Goal: Task Accomplishment & Management: Manage account settings

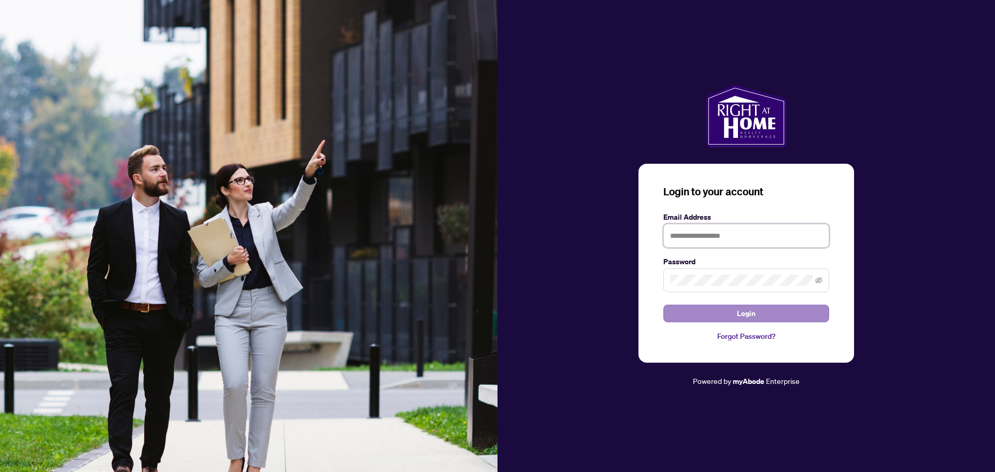
type input "**********"
click at [765, 305] on button "Login" at bounding box center [747, 314] width 166 height 18
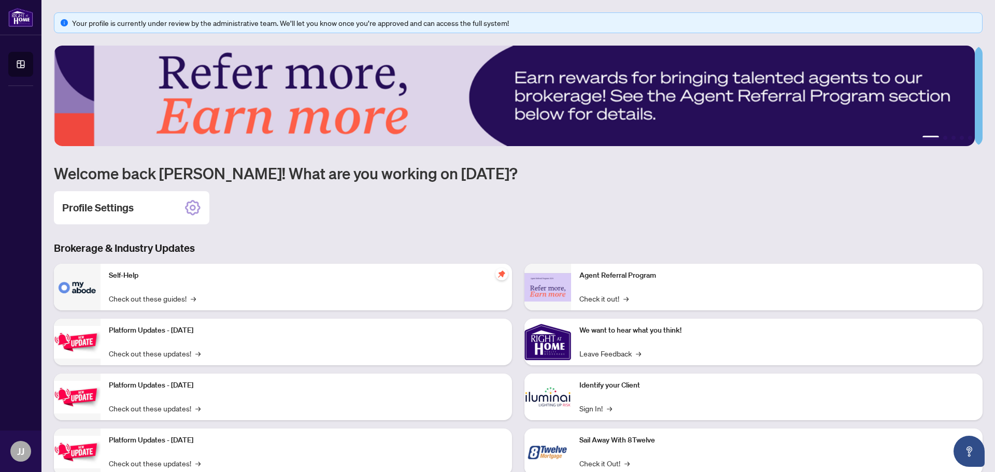
scroll to position [31, 0]
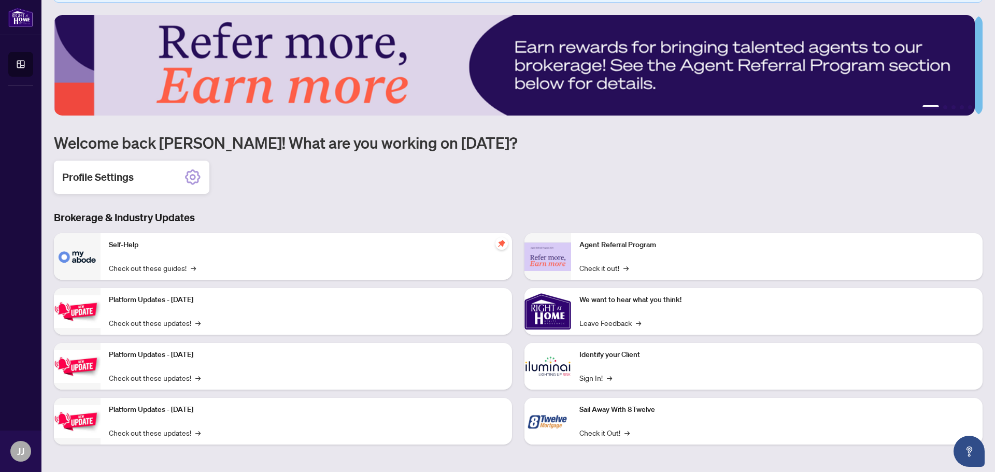
click at [101, 181] on h2 "Profile Settings" at bounding box center [98, 177] width 72 height 15
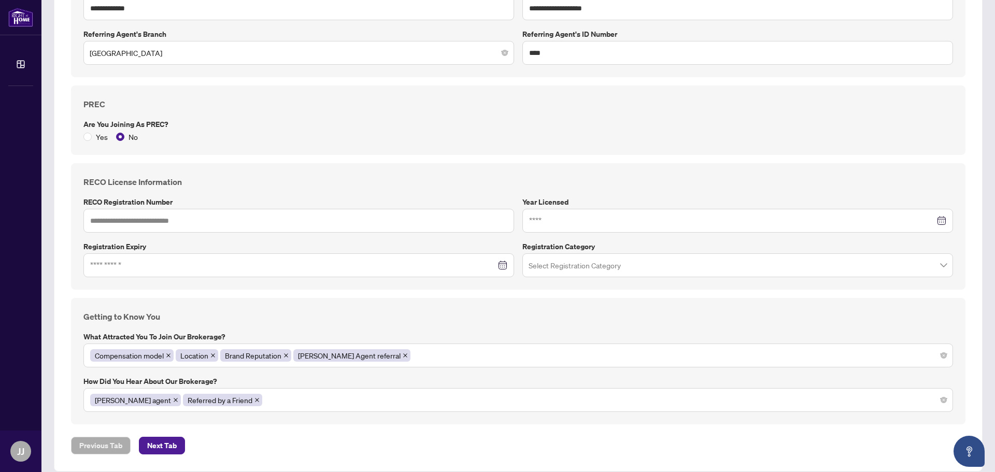
scroll to position [685, 0]
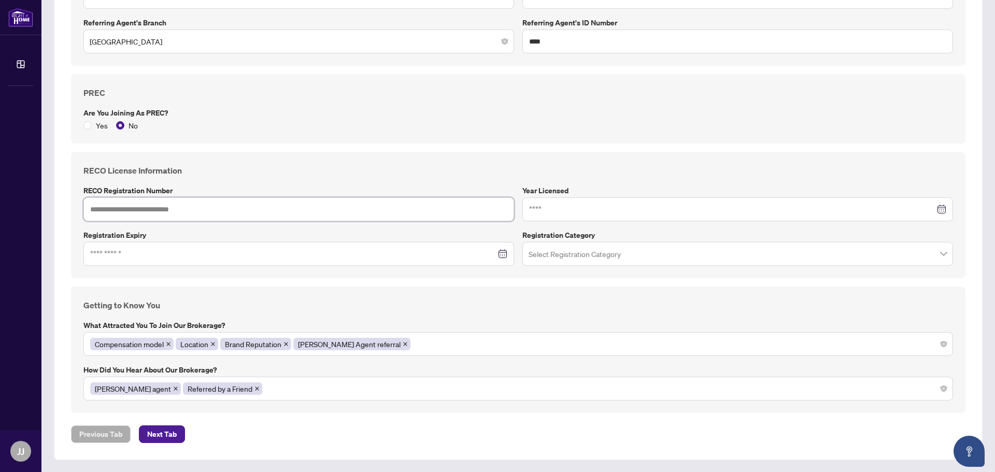
click at [181, 214] on input "text" at bounding box center [298, 210] width 431 height 24
type input "*******"
click at [563, 207] on input at bounding box center [732, 209] width 406 height 11
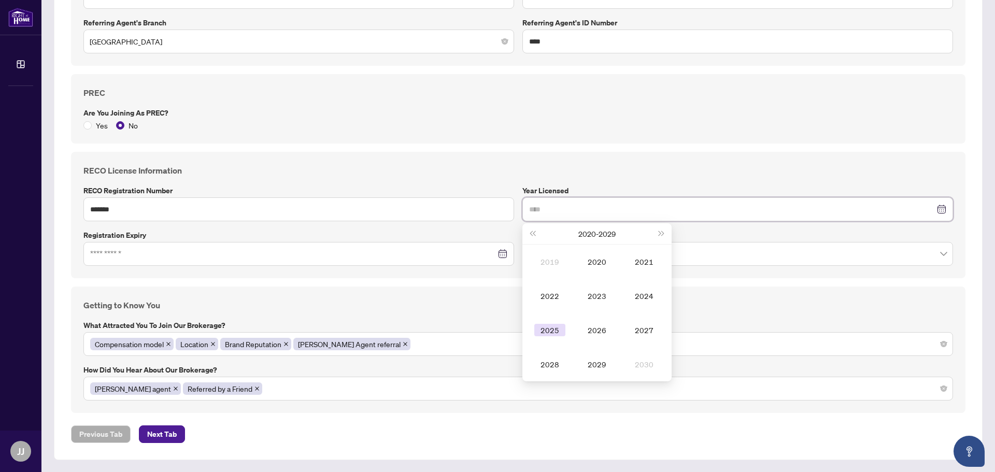
type input "****"
click at [538, 328] on div "2025" at bounding box center [550, 330] width 31 height 12
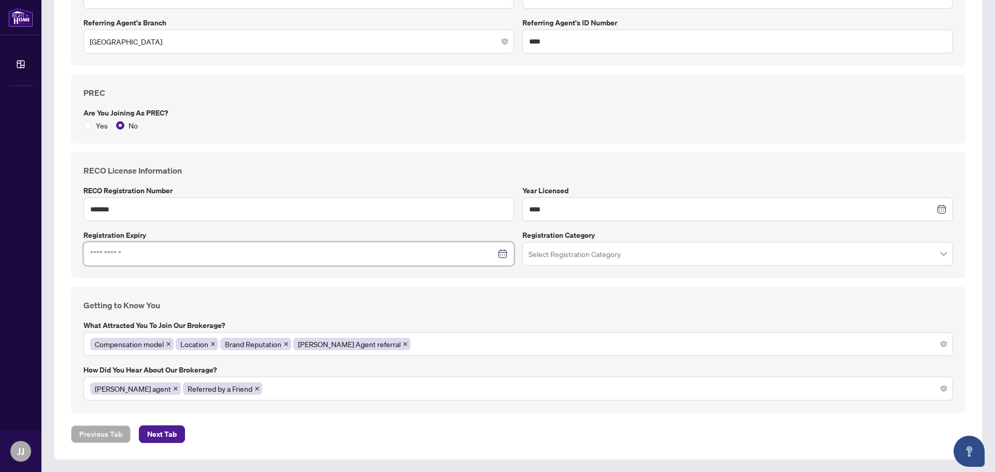
click at [234, 255] on input at bounding box center [293, 253] width 406 height 11
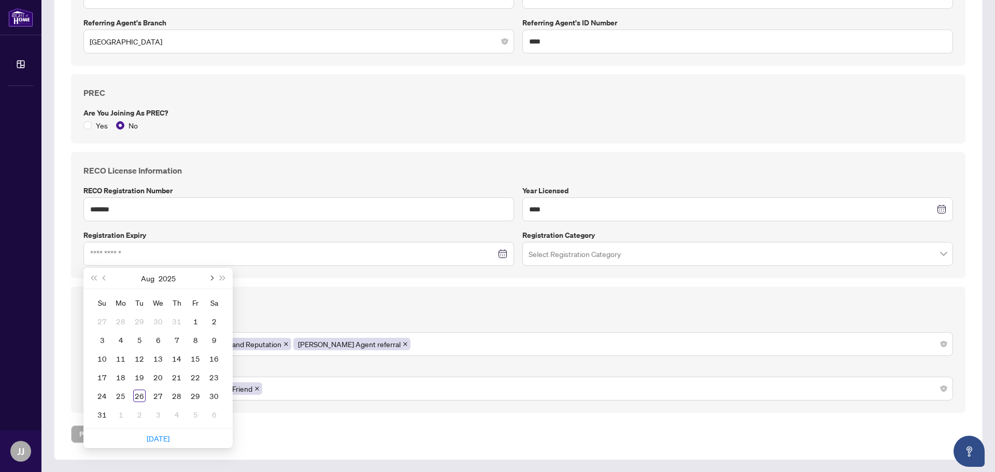
click at [211, 280] on span "Next month (PageDown)" at bounding box center [210, 278] width 5 height 5
click at [223, 274] on button "Next year (Control + right)" at bounding box center [222, 278] width 11 height 21
click at [100, 275] on button "Previous month (PageUp)" at bounding box center [104, 278] width 11 height 21
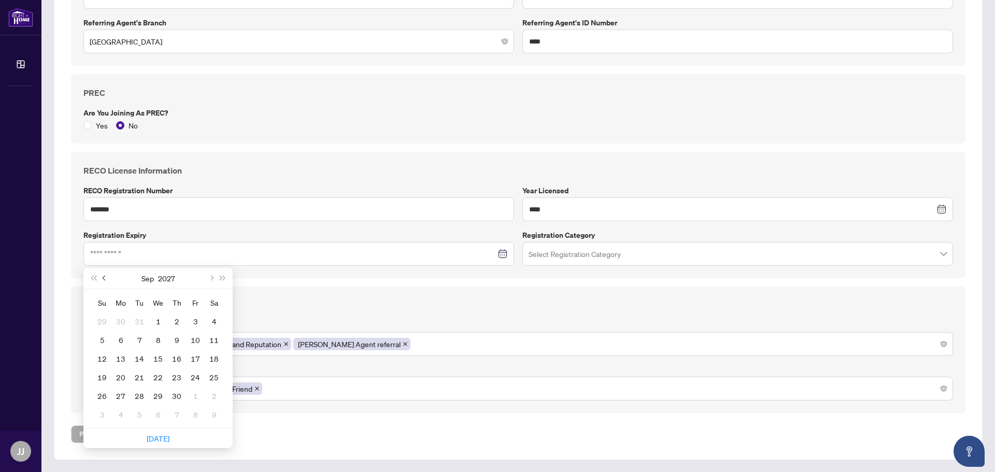
click at [100, 275] on button "Previous month (PageUp)" at bounding box center [104, 278] width 11 height 21
type input "**********"
click at [175, 377] on div "26" at bounding box center [177, 377] width 12 height 12
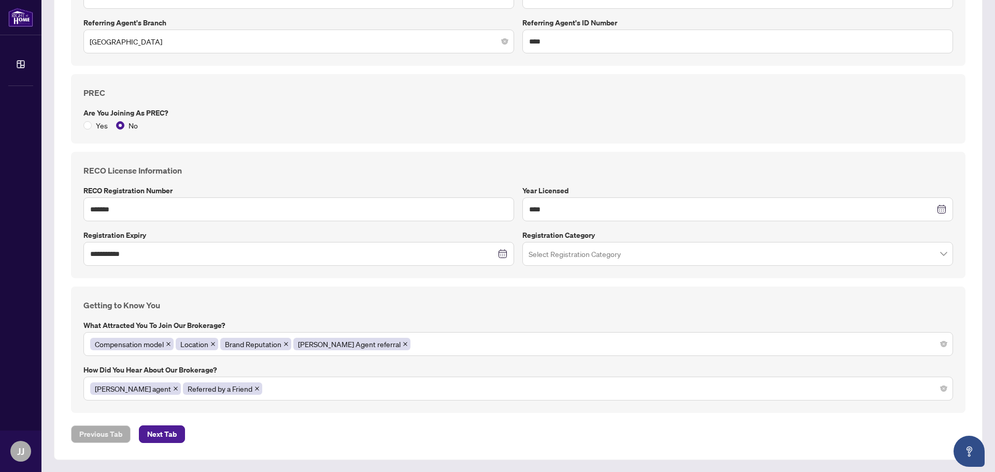
click at [615, 261] on input "search" at bounding box center [733, 255] width 409 height 23
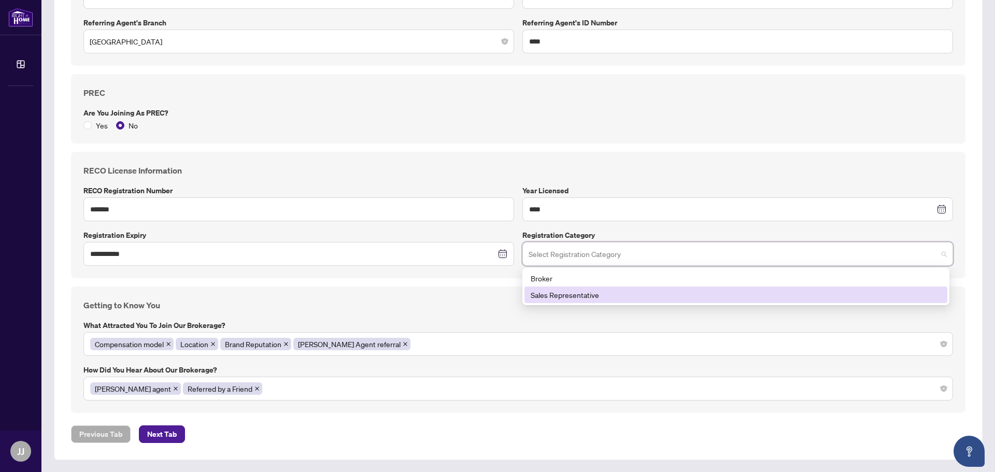
click at [588, 294] on div "Sales Representative" at bounding box center [736, 294] width 411 height 11
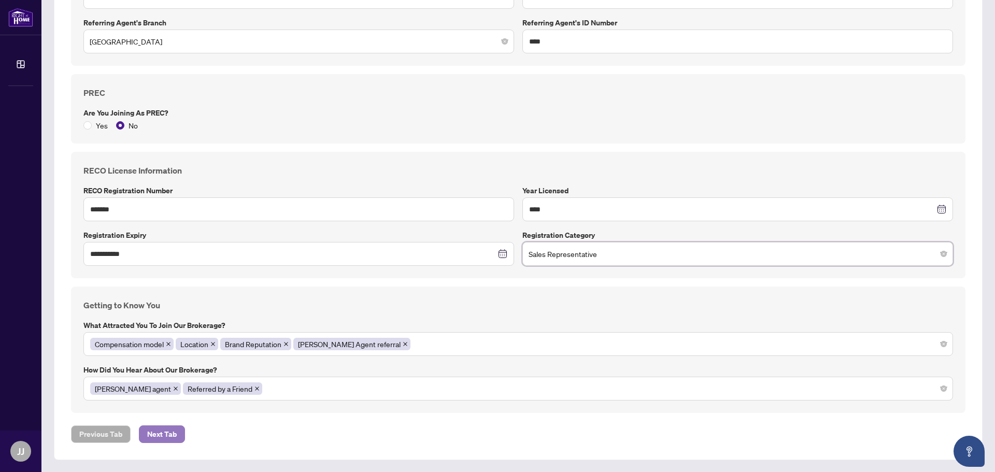
click at [152, 432] on span "Next Tab" at bounding box center [162, 434] width 30 height 17
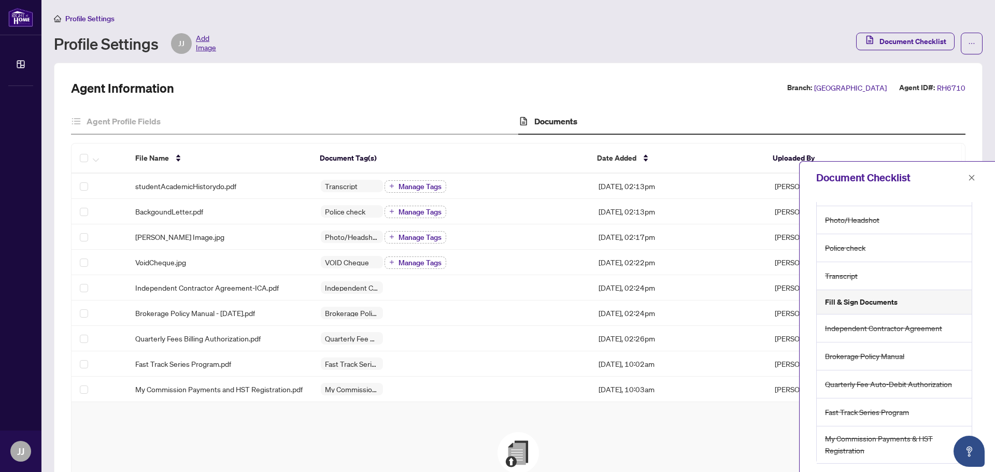
scroll to position [49, 0]
click at [977, 178] on button "button" at bounding box center [971, 178] width 13 height 12
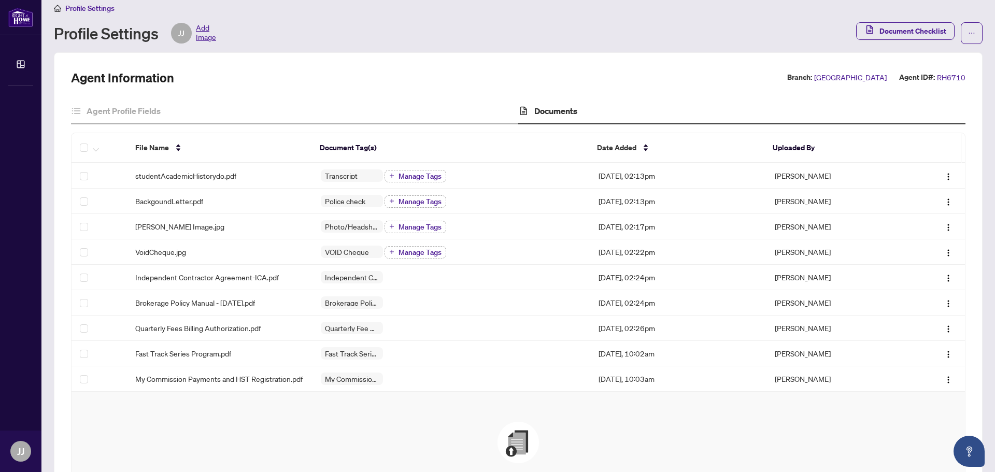
scroll to position [0, 0]
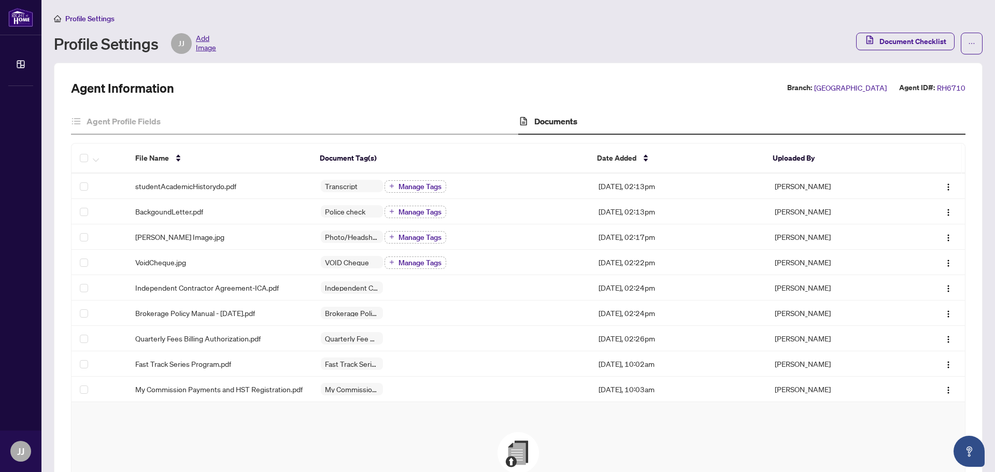
click at [349, 67] on div "Agent Information Branch: [GEOGRAPHIC_DATA] Agent ID#: RH6710 Agent Profile Fie…" at bounding box center [518, 347] width 929 height 568
